Goal: Check status

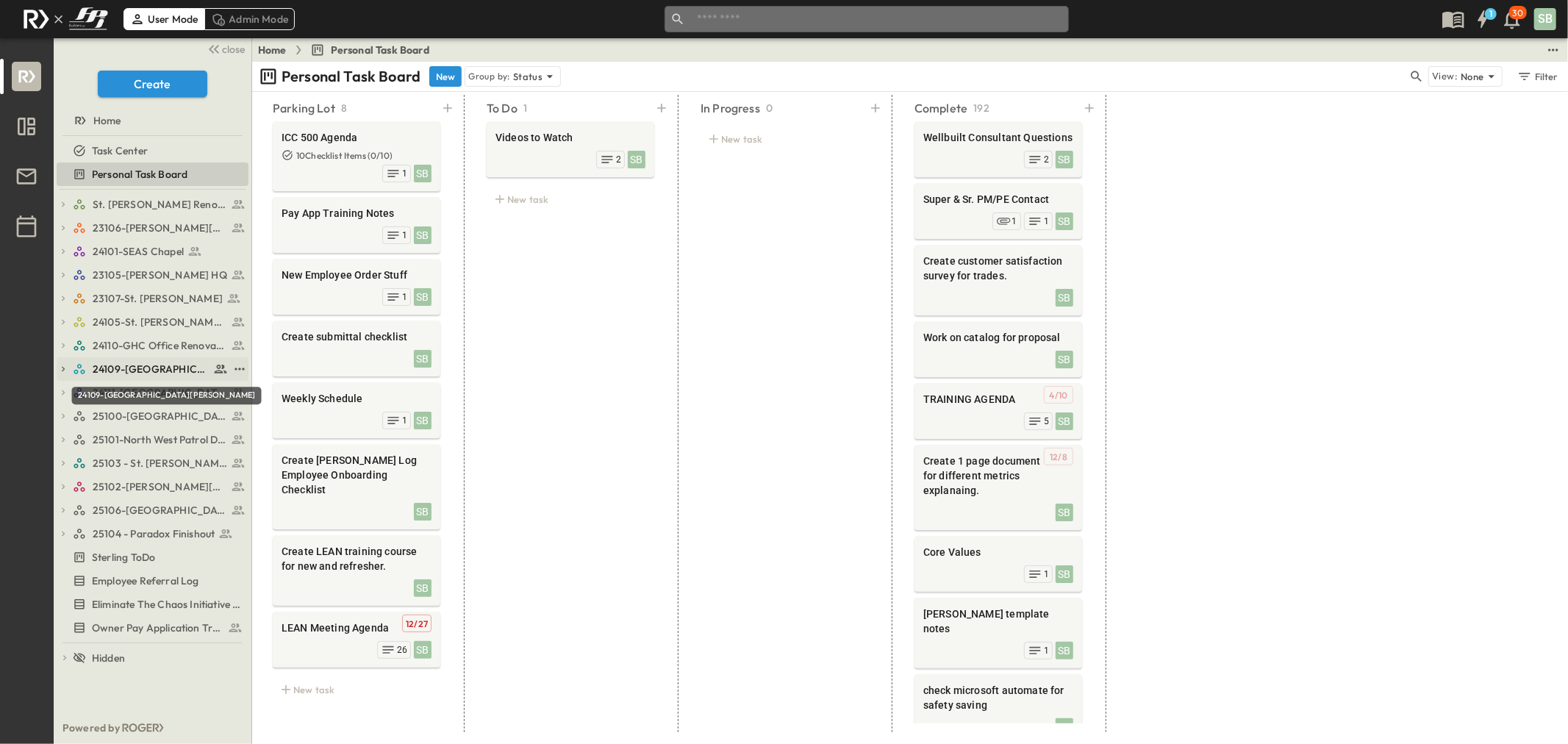
click at [151, 362] on span "24109-[GEOGRAPHIC_DATA][PERSON_NAME]" at bounding box center [151, 369] width 117 height 15
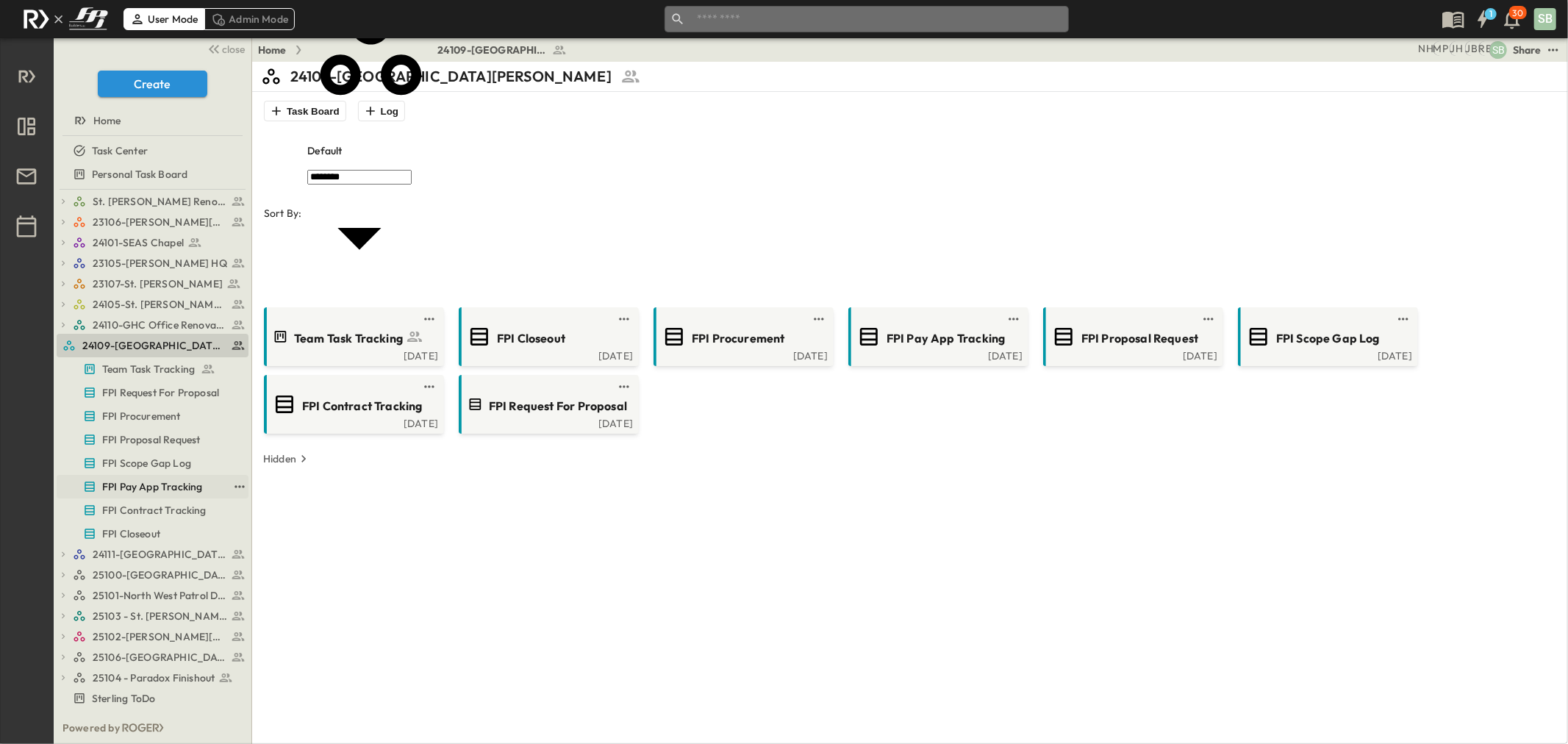
click at [158, 493] on span "FPI Pay App Tracking" at bounding box center [152, 487] width 100 height 15
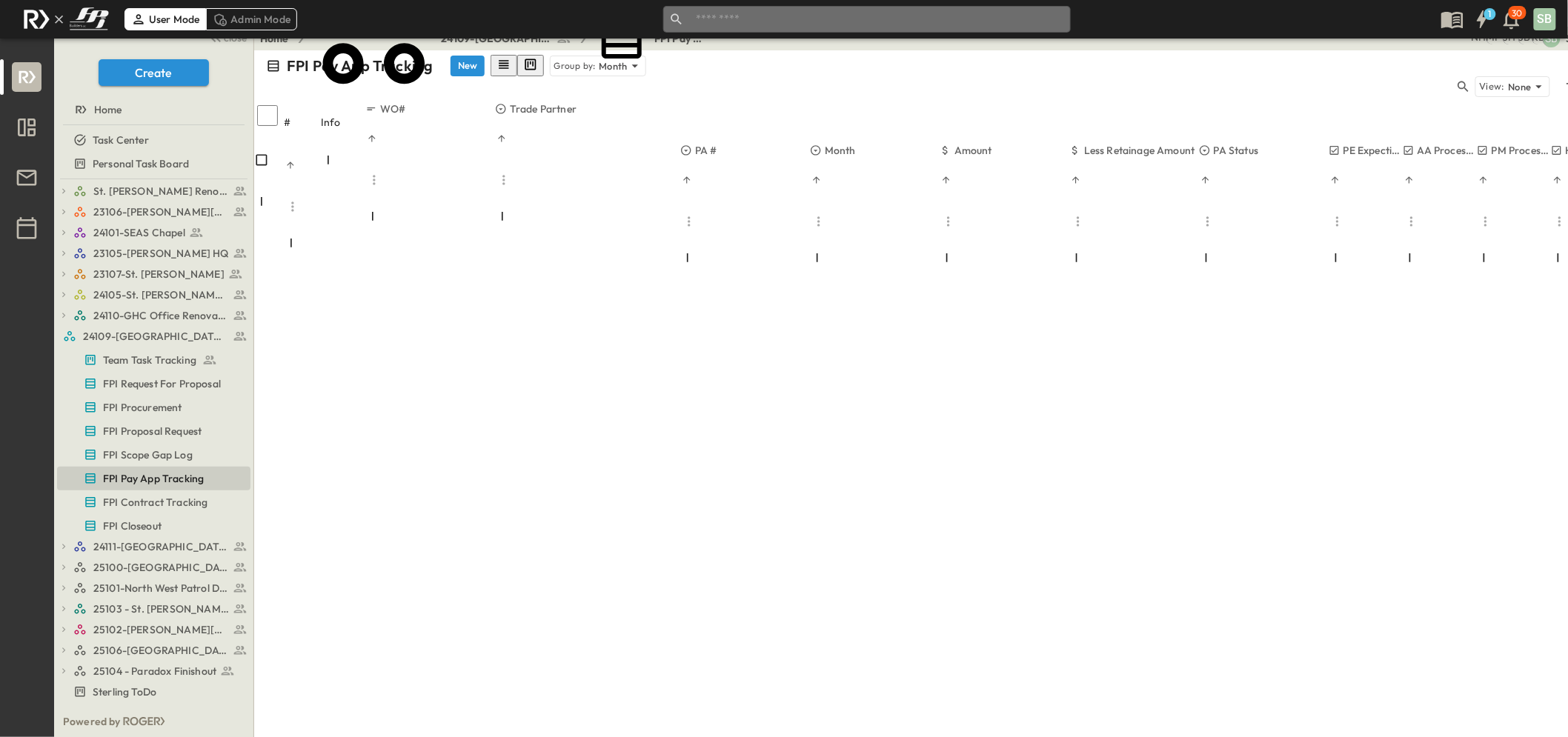
scroll to position [1449, 0]
click at [174, 522] on span "25102-[PERSON_NAME][DEMOGRAPHIC_DATA][GEOGRAPHIC_DATA]" at bounding box center [152, 630] width 118 height 15
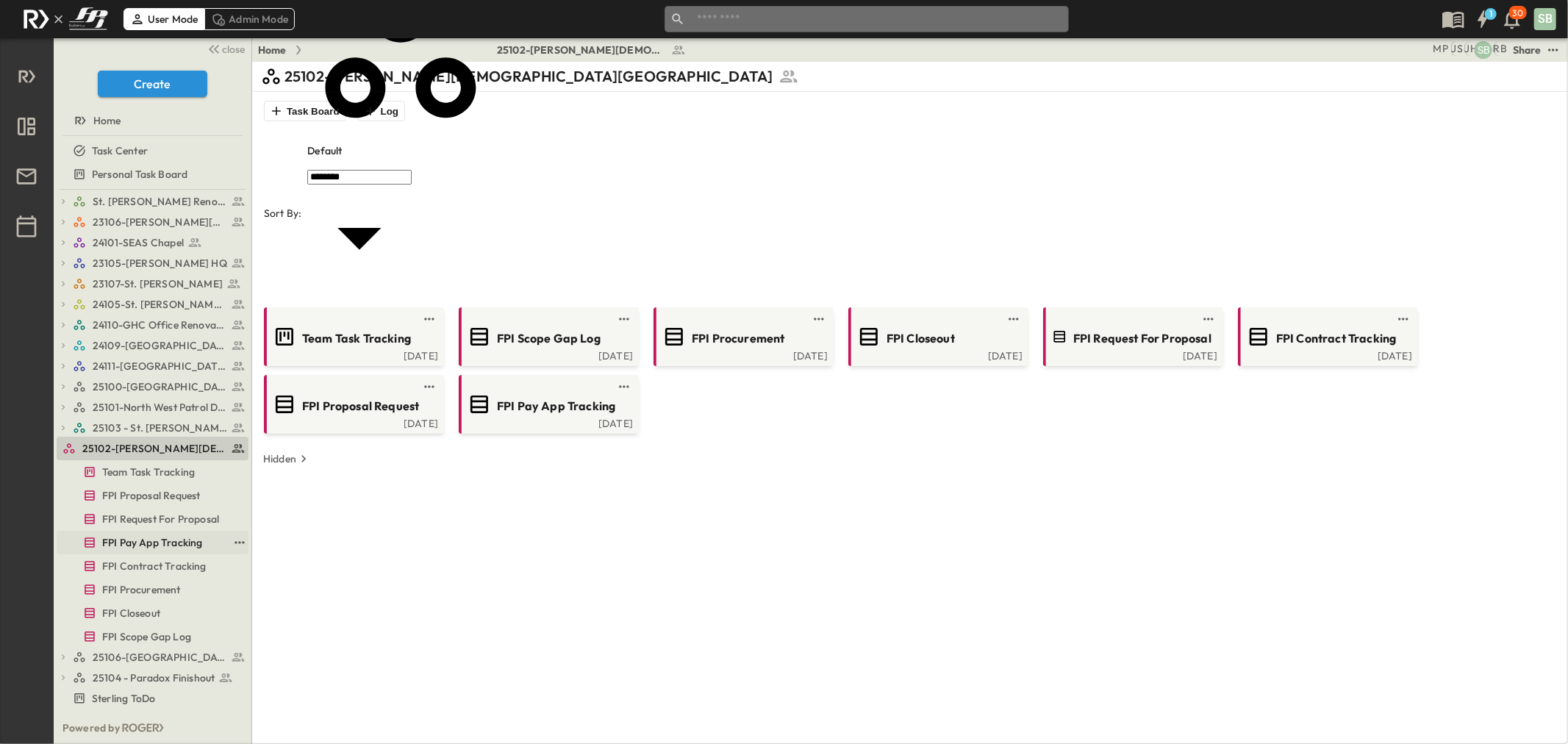
click at [164, 518] on span "FPI Pay App Tracking" at bounding box center [152, 542] width 100 height 15
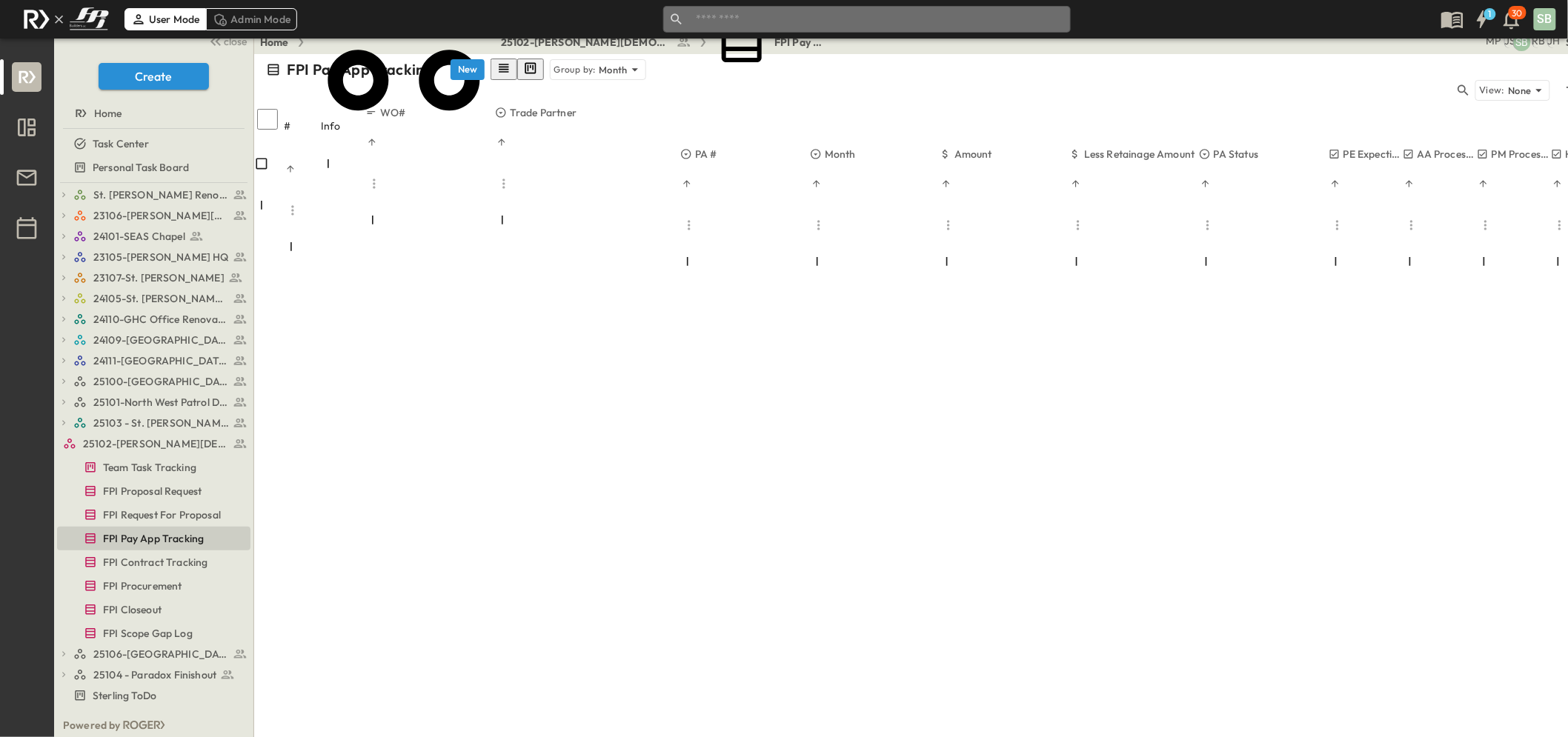
scroll to position [12, 0]
